Goal: Task Accomplishment & Management: Use online tool/utility

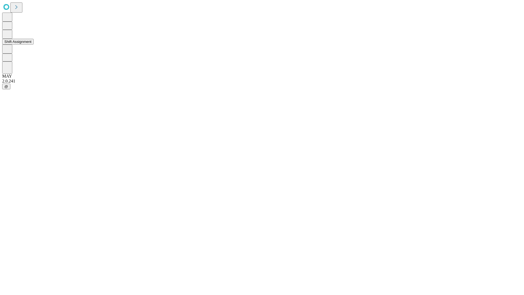
click at [34, 45] on button "Shift Assignment" at bounding box center [17, 42] width 31 height 6
